Goal: Transaction & Acquisition: Subscribe to service/newsletter

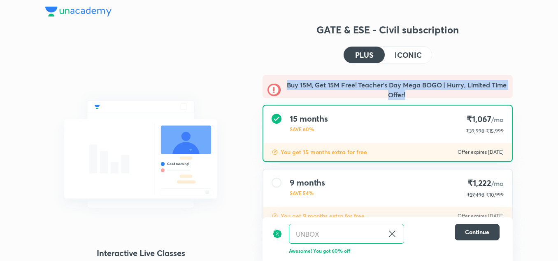
drag, startPoint x: 407, startPoint y: 92, endPoint x: 286, endPoint y: 85, distance: 121.2
click at [286, 85] on h5 "Buy 15M, Get 15M Free! Teacher’s Day Mega BOGO | Hurry, Limited Time Offer!" at bounding box center [397, 90] width 222 height 20
copy h5 "Buy 15M, Get 15M Free! Teacher’s Day Mega BOGO | Hurry, Limited Time Offer!"
